Goal: Transaction & Acquisition: Subscribe to service/newsletter

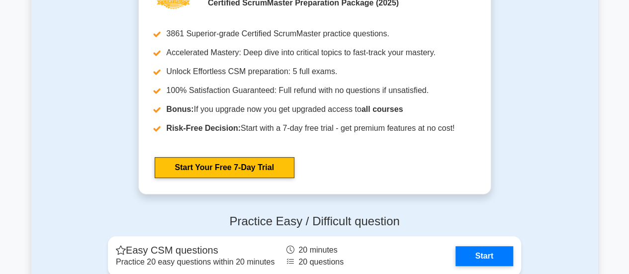
scroll to position [2088, 0]
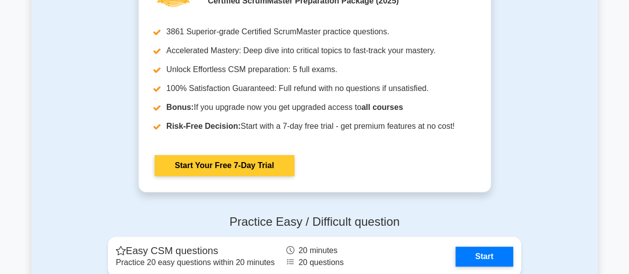
click at [234, 174] on link "Start Your Free 7-Day Trial" at bounding box center [225, 165] width 140 height 21
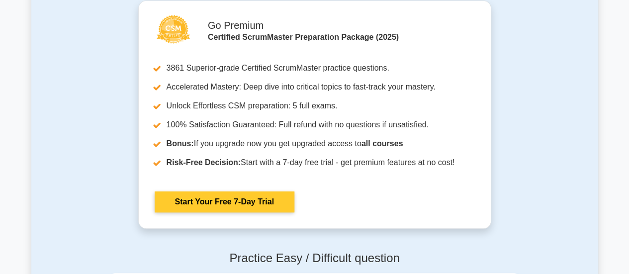
click at [245, 203] on link "Start Your Free 7-Day Trial" at bounding box center [225, 202] width 140 height 21
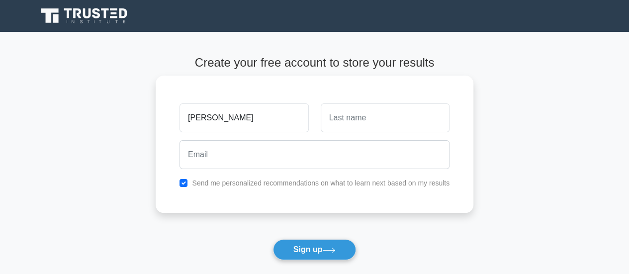
type input "[PERSON_NAME]"
click at [349, 123] on input "text" at bounding box center [385, 117] width 129 height 29
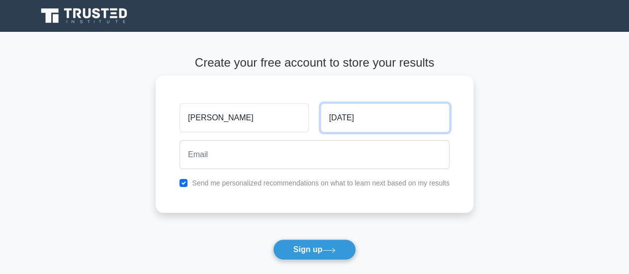
type input "[DATE]"
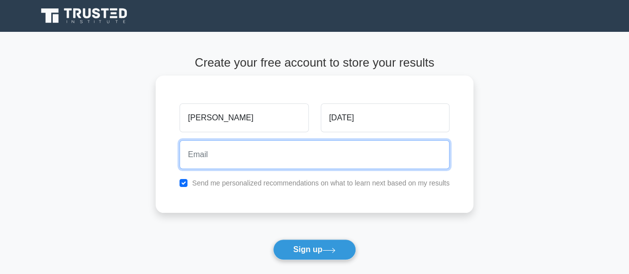
click at [265, 148] on input "email" at bounding box center [315, 154] width 270 height 29
type input "[EMAIL_ADDRESS][DOMAIN_NAME]"
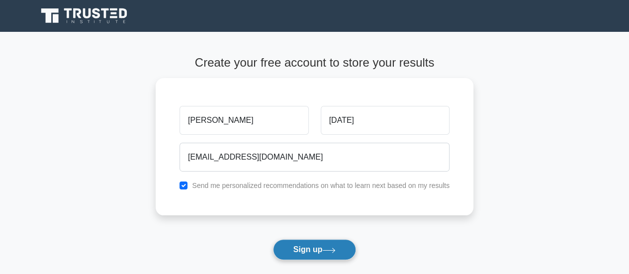
click at [332, 250] on icon at bounding box center [328, 250] width 13 height 5
